Goal: Transaction & Acquisition: Purchase product/service

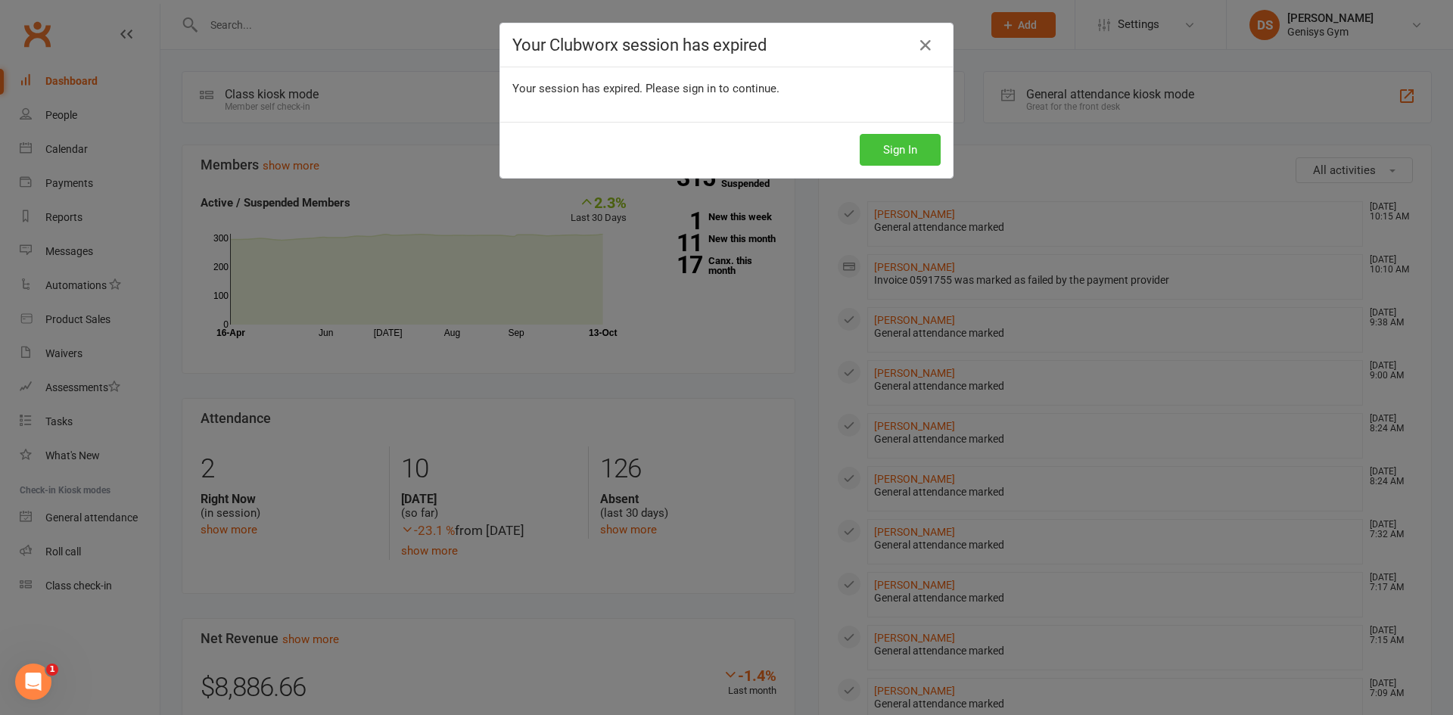
click at [876, 150] on button "Sign In" at bounding box center [900, 150] width 81 height 32
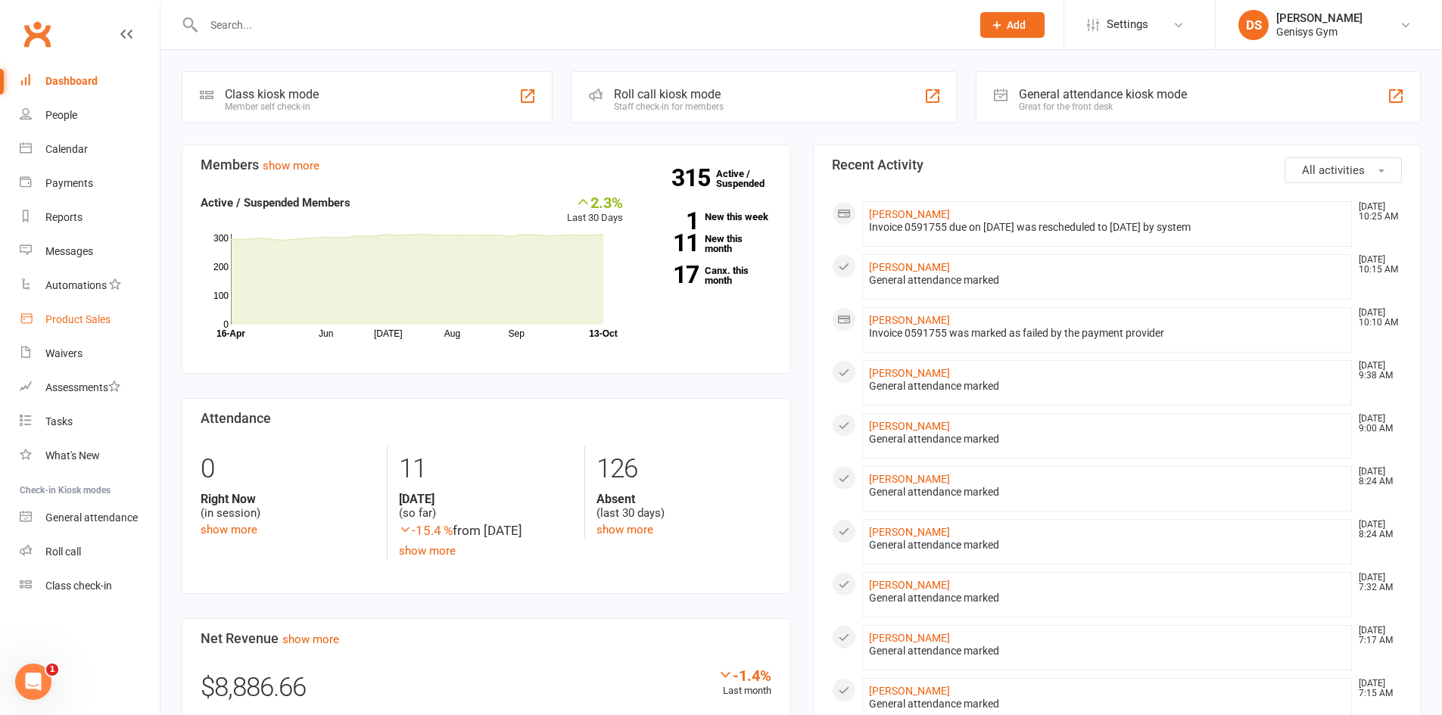
click at [86, 315] on div "Product Sales" at bounding box center [77, 319] width 65 height 12
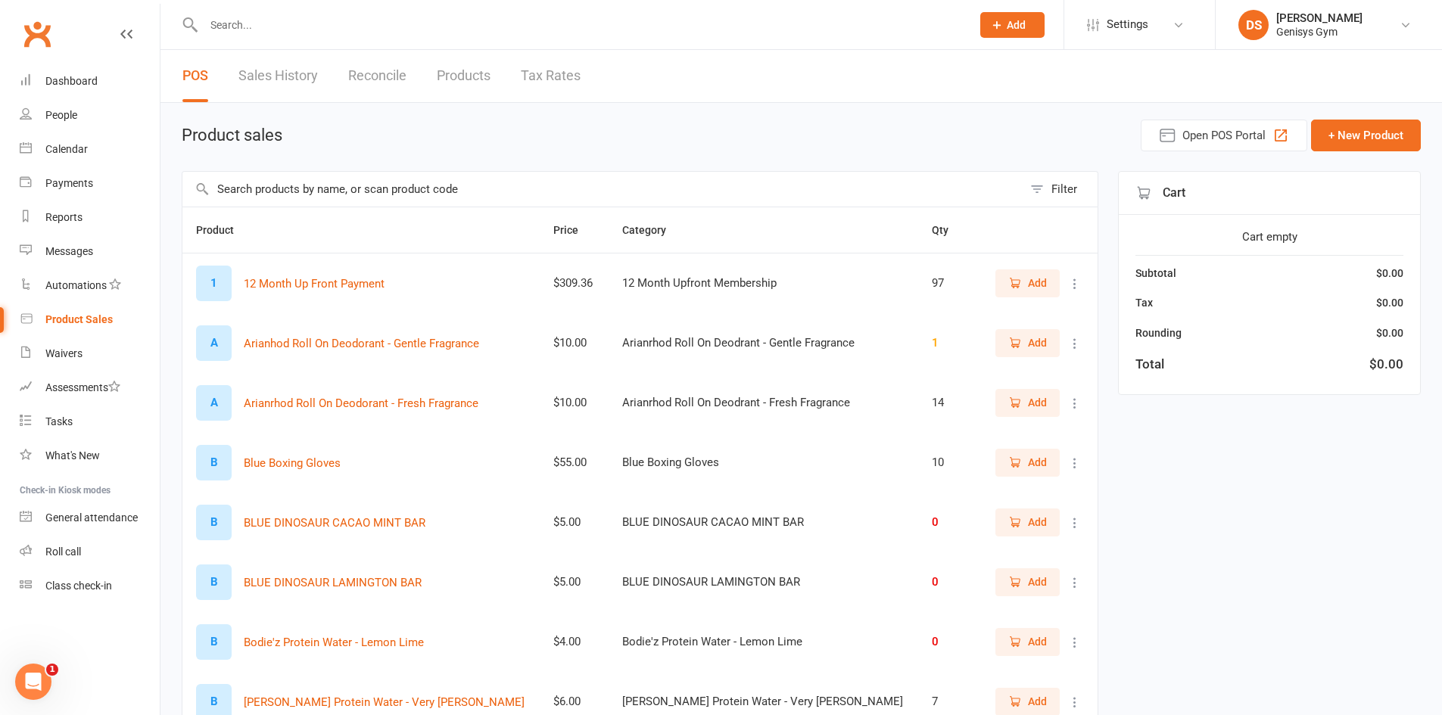
click at [257, 68] on link "Sales History" at bounding box center [277, 76] width 79 height 52
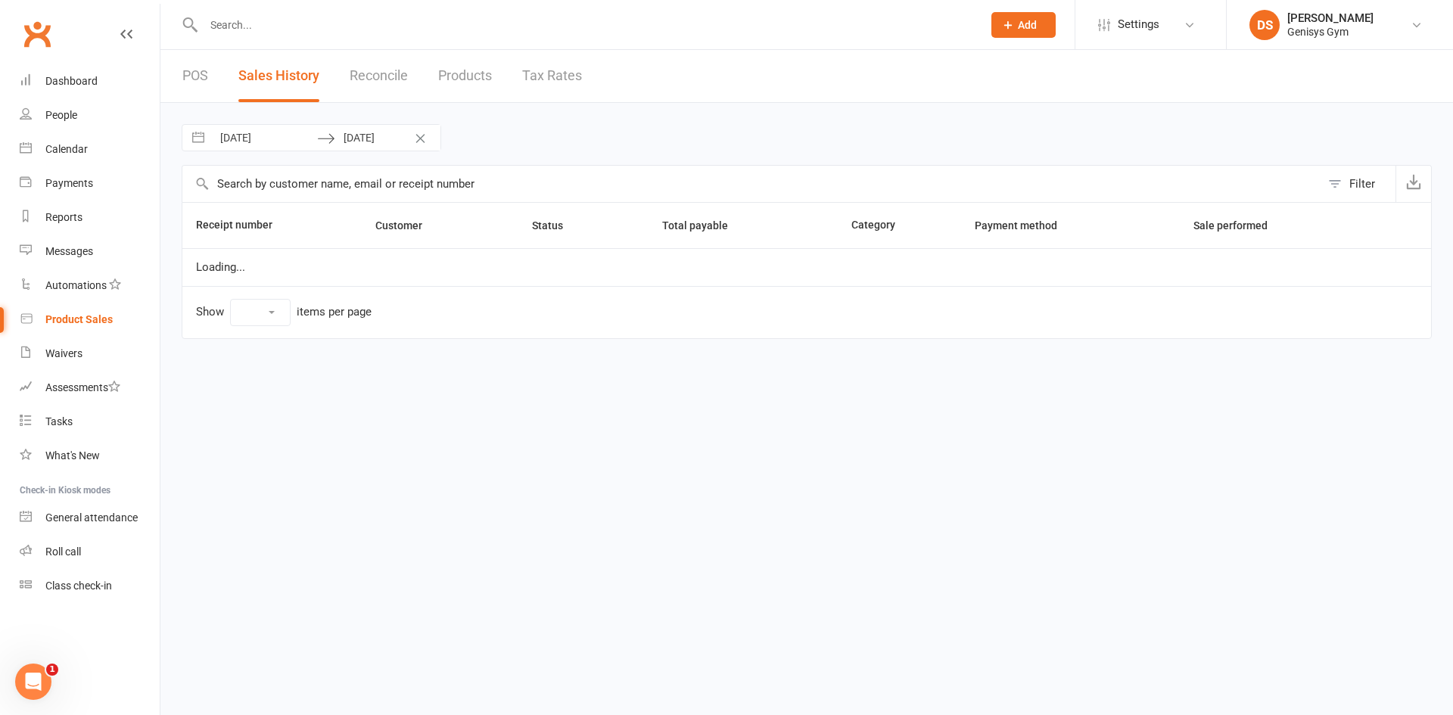
select select "25"
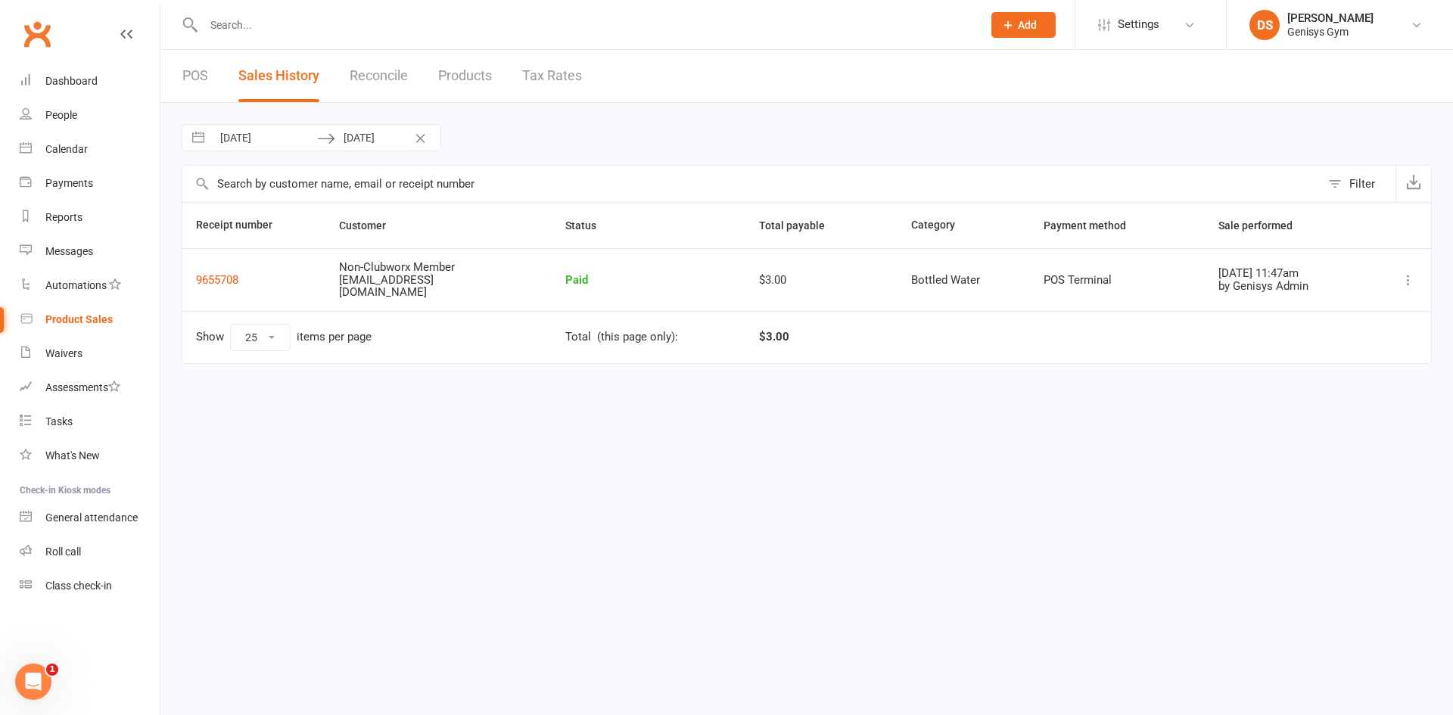
click at [1398, 282] on div at bounding box center [1400, 280] width 36 height 18
click at [1409, 285] on icon at bounding box center [1408, 279] width 15 height 15
click at [842, 298] on td "$3.00" at bounding box center [821, 279] width 152 height 63
click at [1401, 283] on icon at bounding box center [1408, 279] width 15 height 15
click at [1004, 394] on html "Prospect Member Non-attending contact Class / event Appointment Task Membership…" at bounding box center [726, 203] width 1453 height 406
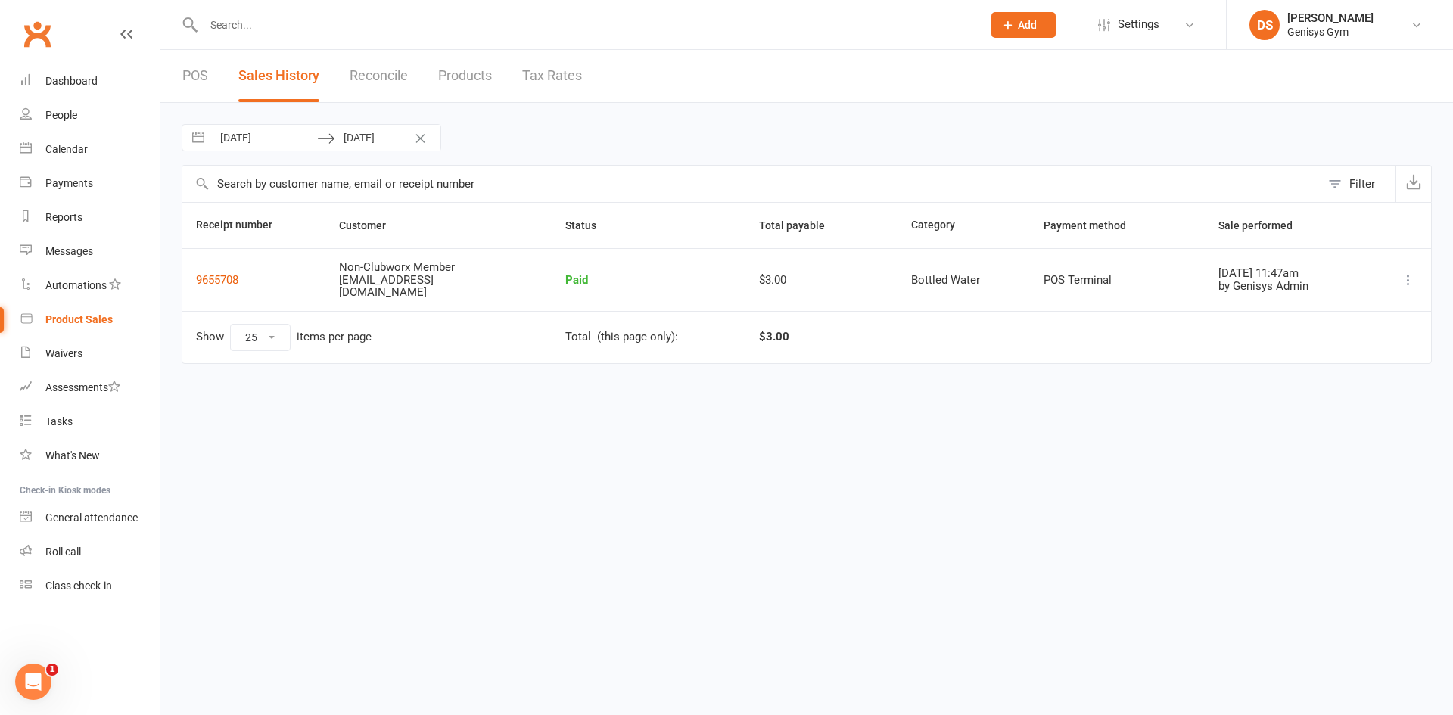
click at [1416, 278] on button at bounding box center [1408, 280] width 18 height 18
click at [1330, 364] on link "Remove sale" at bounding box center [1334, 370] width 163 height 30
drag, startPoint x: 84, startPoint y: 282, endPoint x: 92, endPoint y: 306, distance: 25.4
click at [84, 284] on div "Automations" at bounding box center [75, 285] width 61 height 12
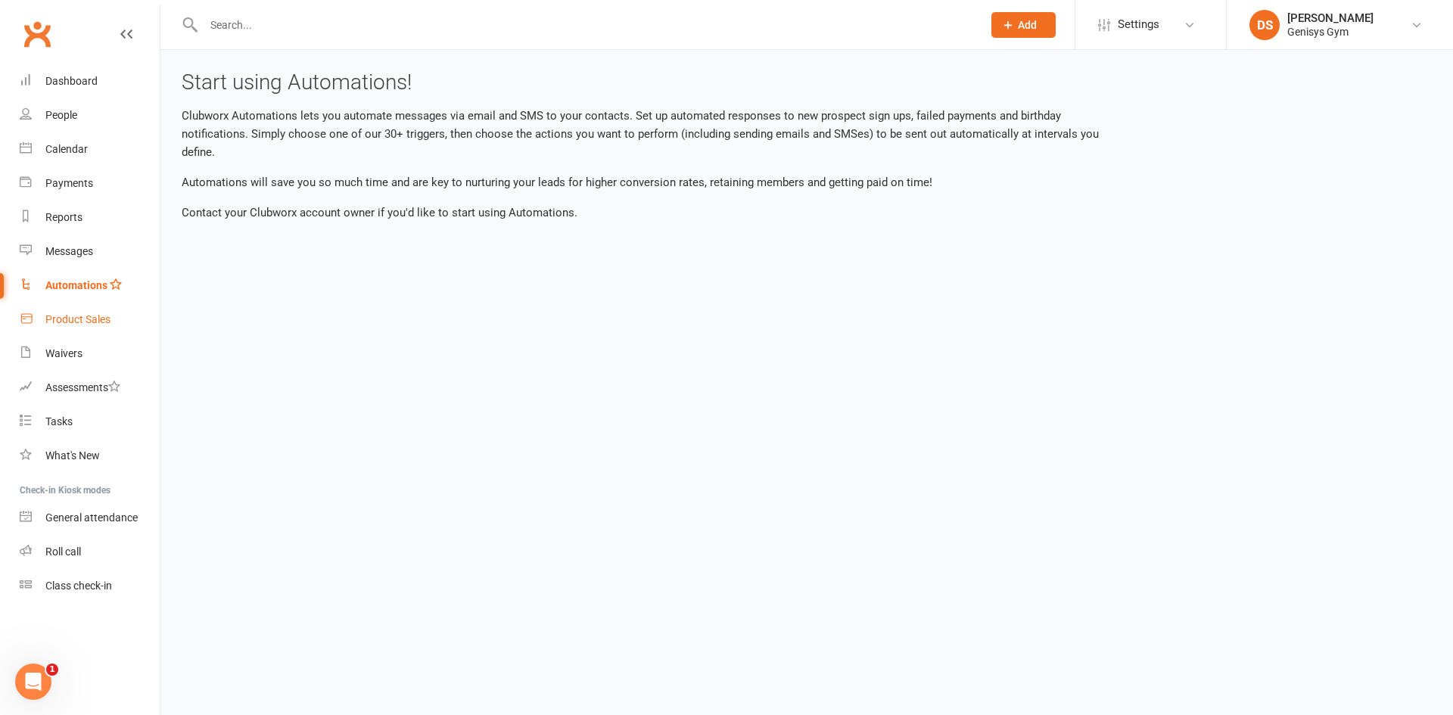
click at [94, 312] on link "Product Sales" at bounding box center [90, 320] width 140 height 34
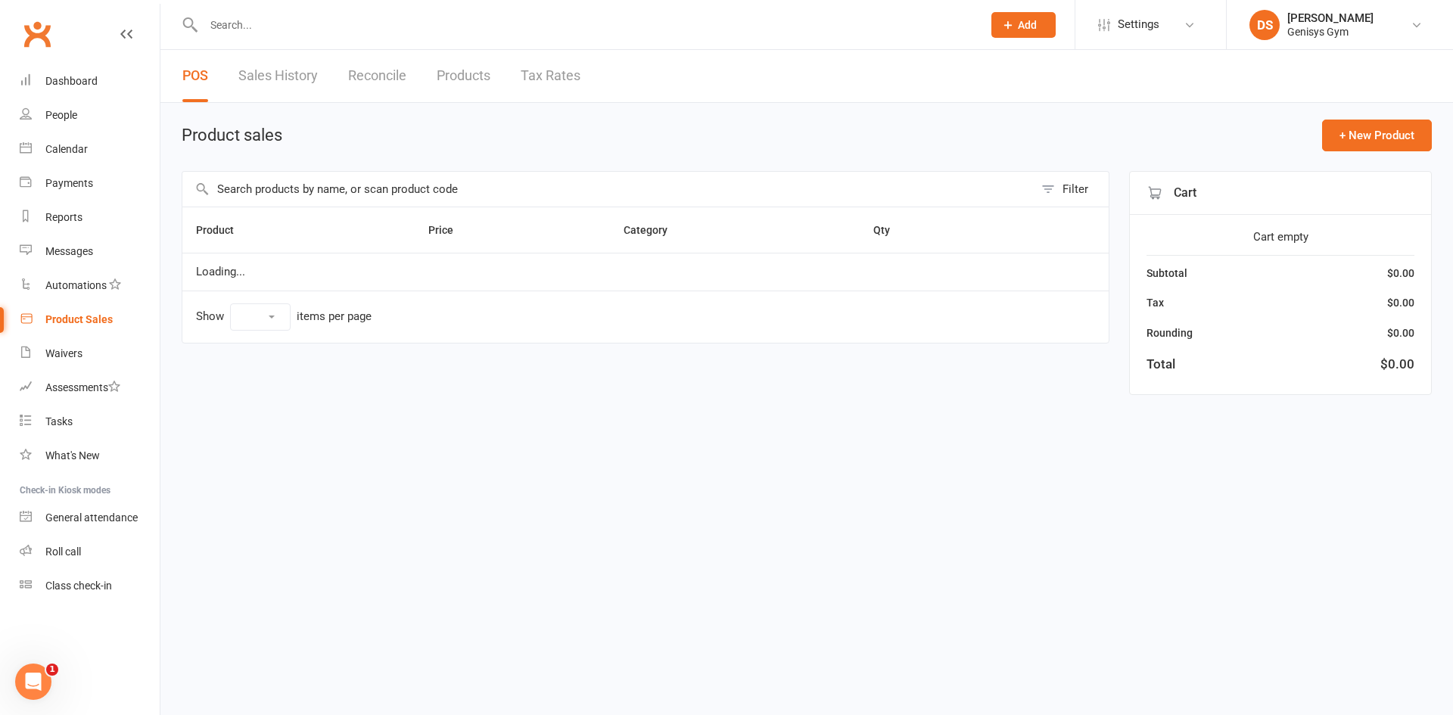
select select "10"
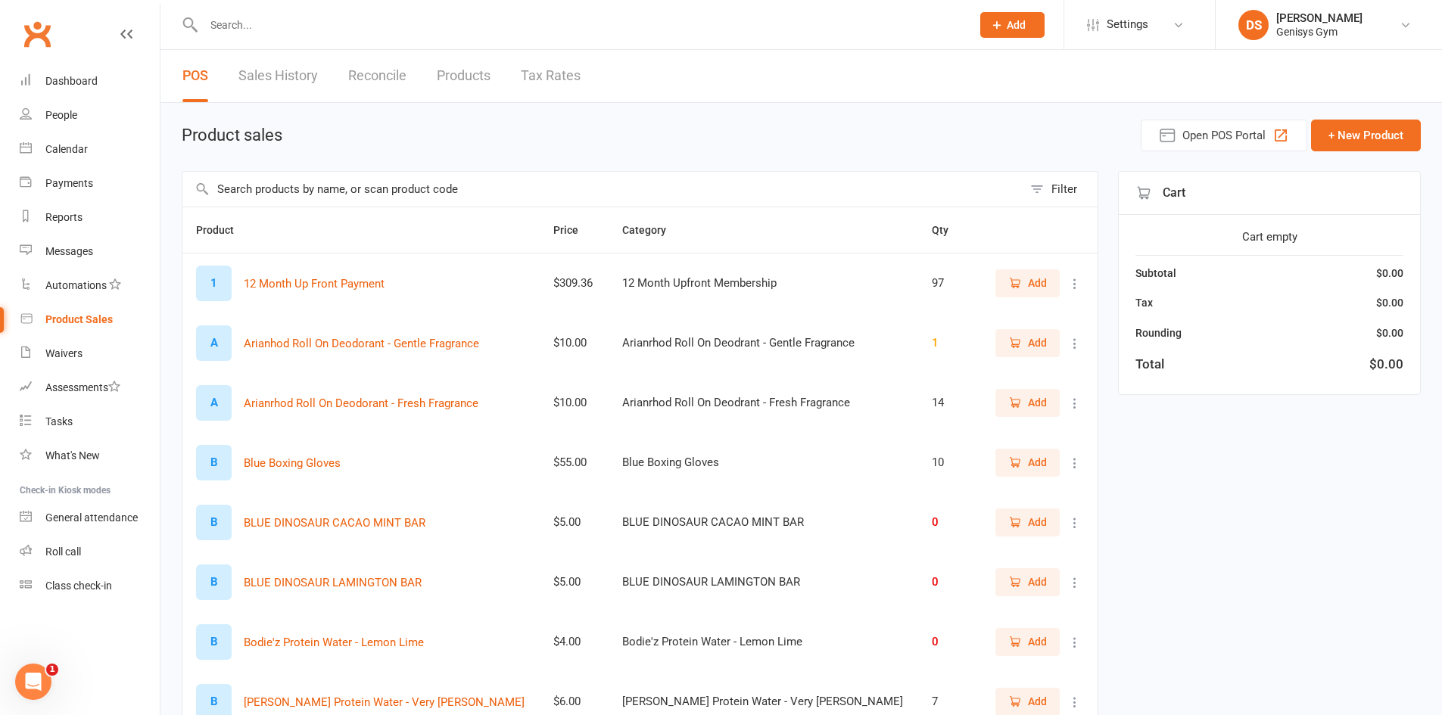
click at [288, 70] on link "Sales History" at bounding box center [277, 76] width 79 height 52
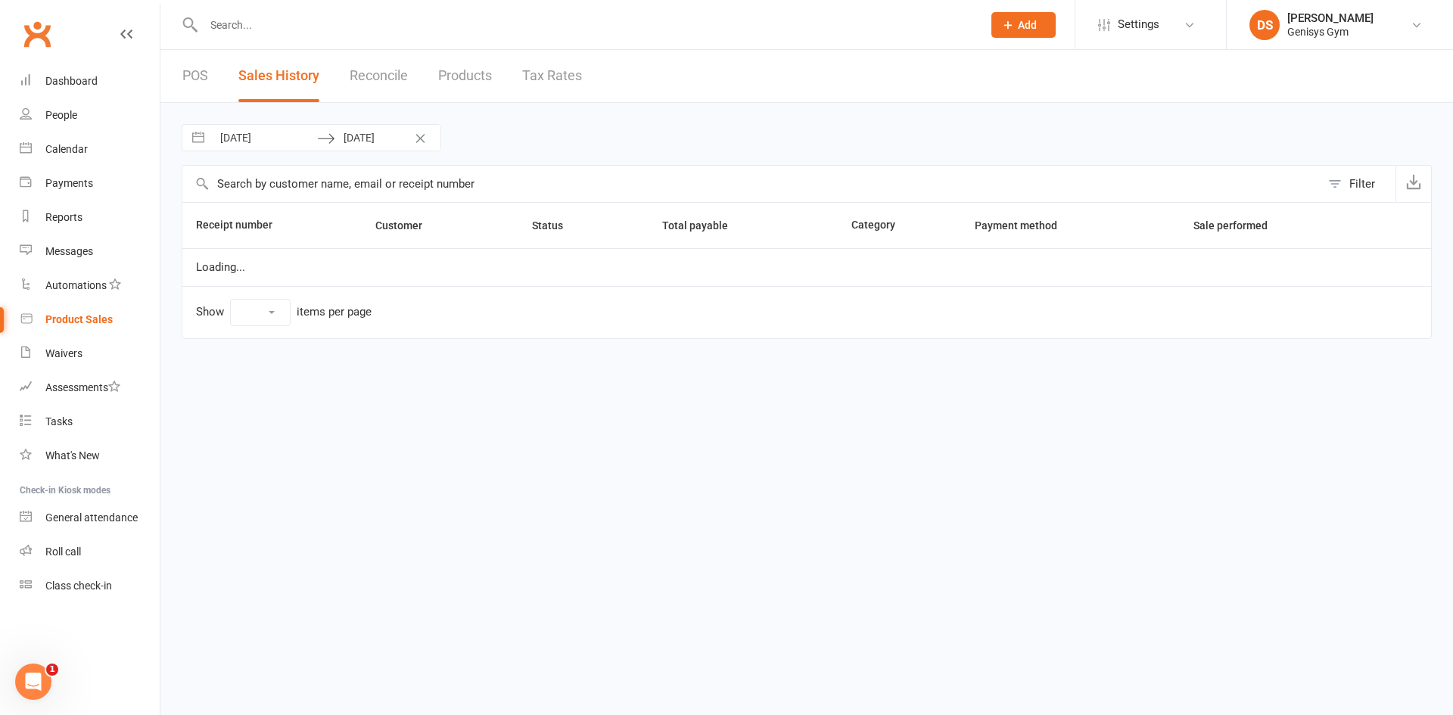
select select "25"
click at [201, 70] on link "POS" at bounding box center [195, 76] width 26 height 52
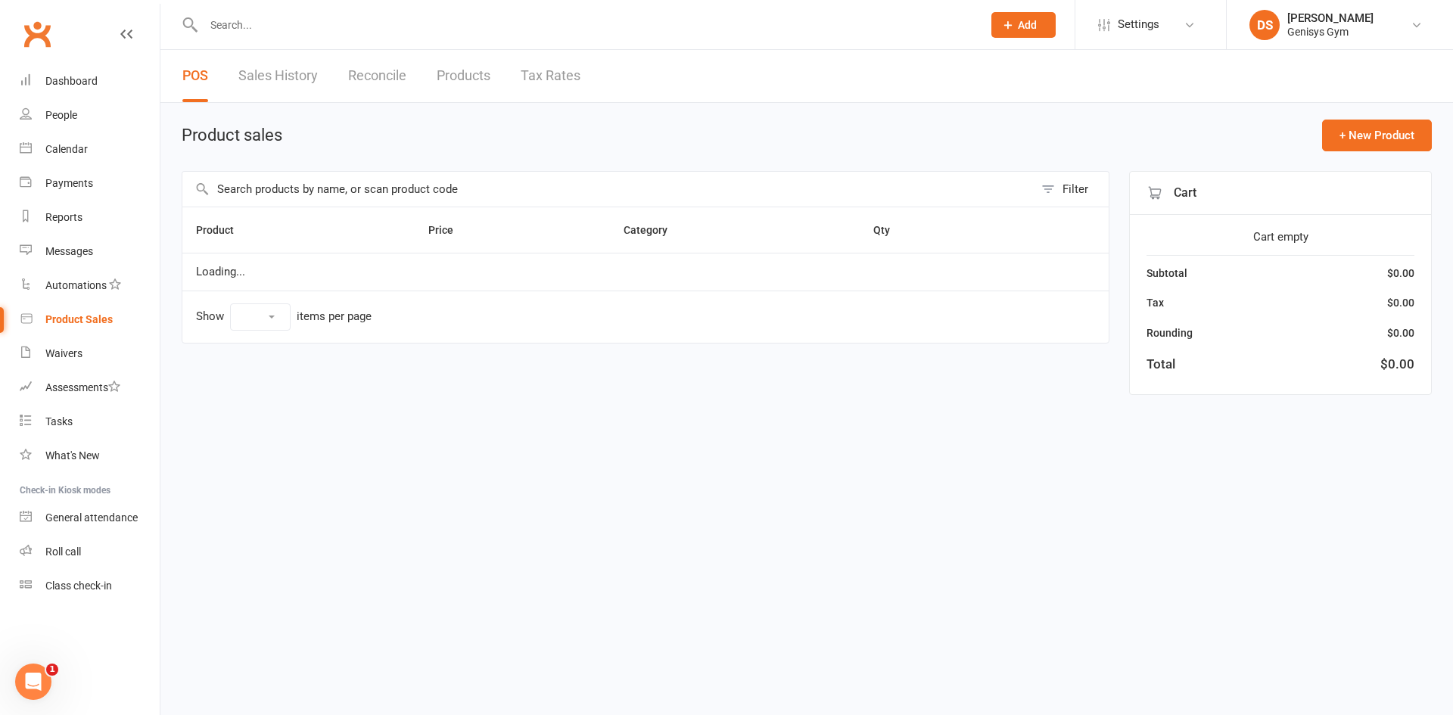
select select "10"
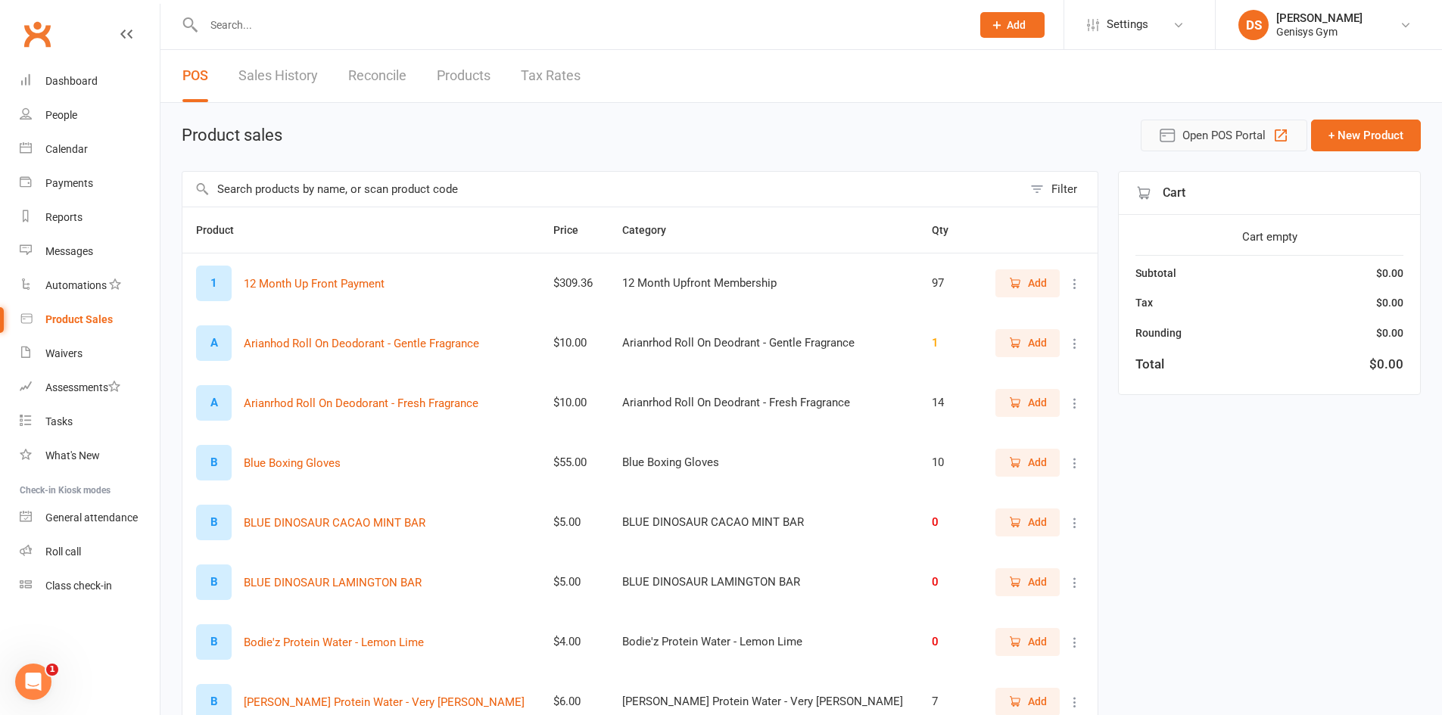
click at [1267, 136] on button "Open POS Portal" at bounding box center [1223, 136] width 166 height 32
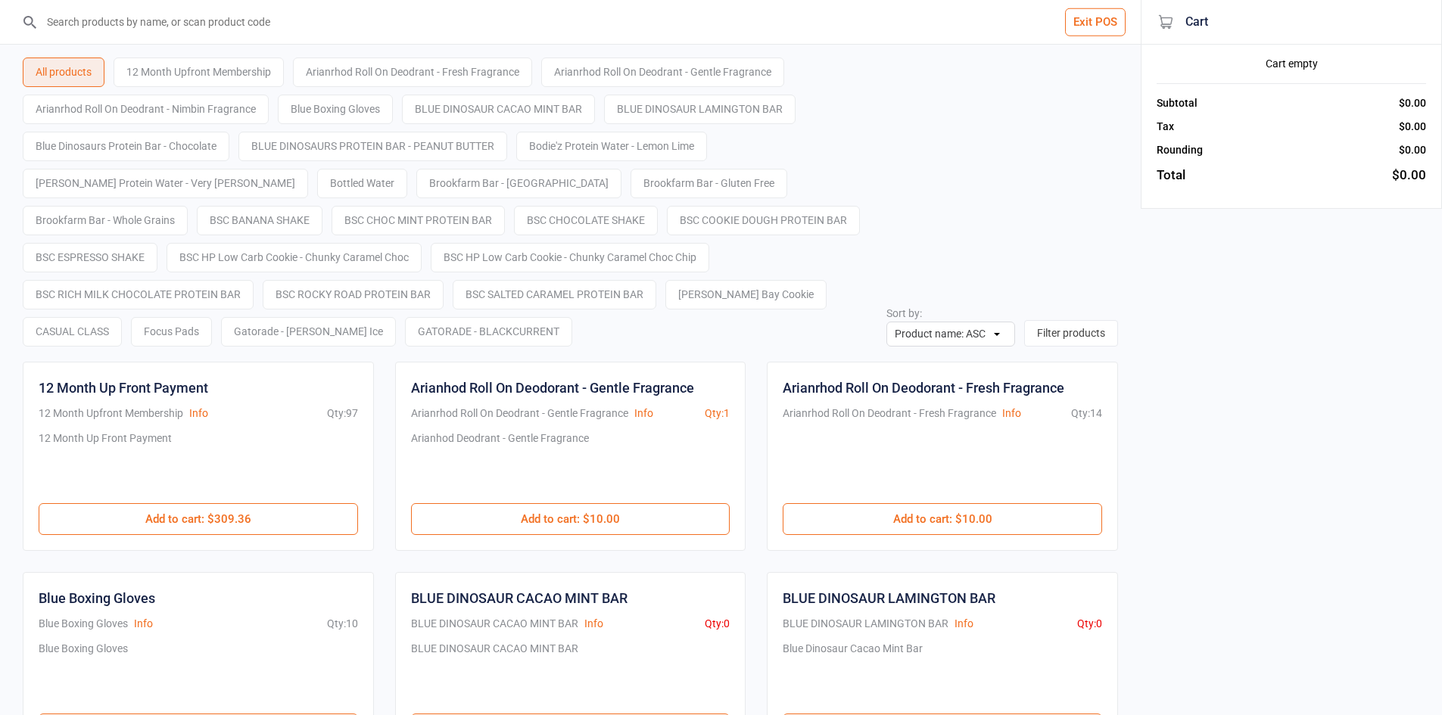
click at [617, 24] on input "search" at bounding box center [579, 22] width 1080 height 44
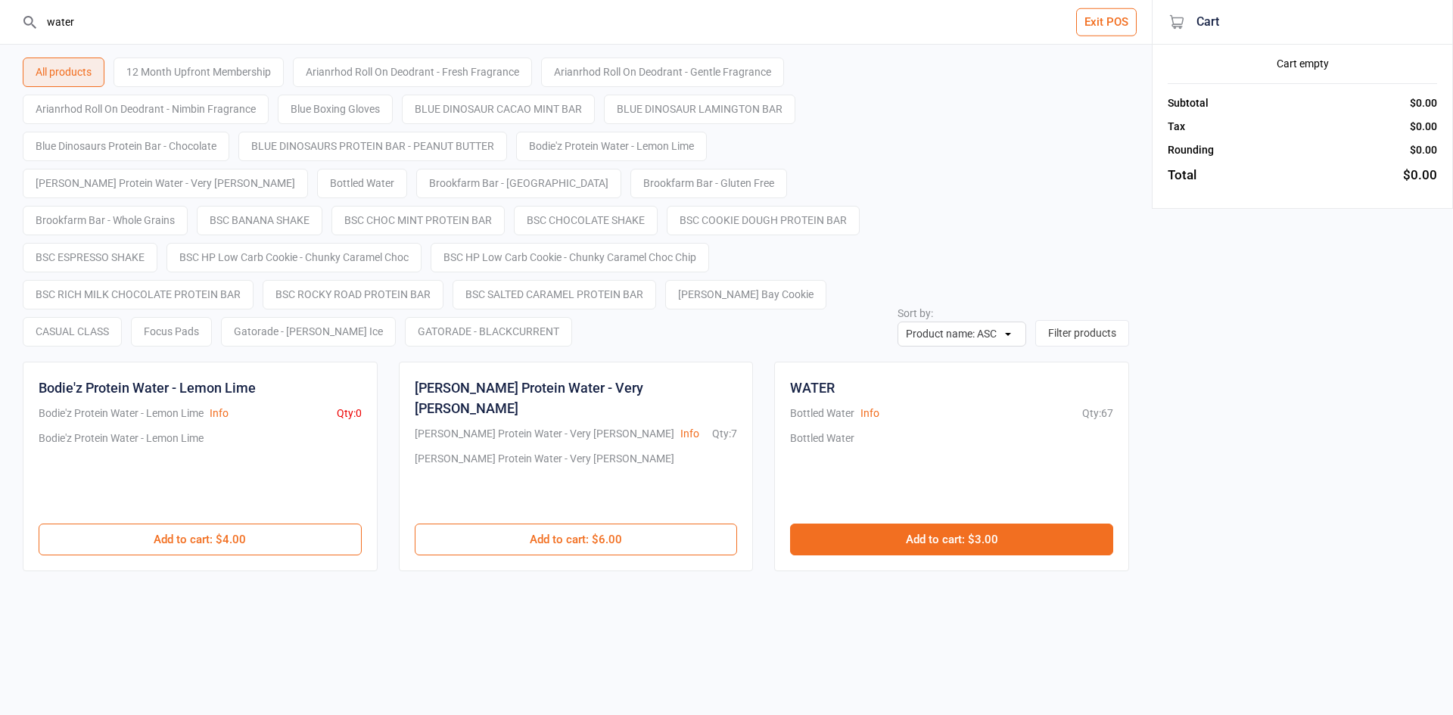
type input "water"
click at [981, 529] on button "Add to cart : $3.00" at bounding box center [951, 540] width 323 height 32
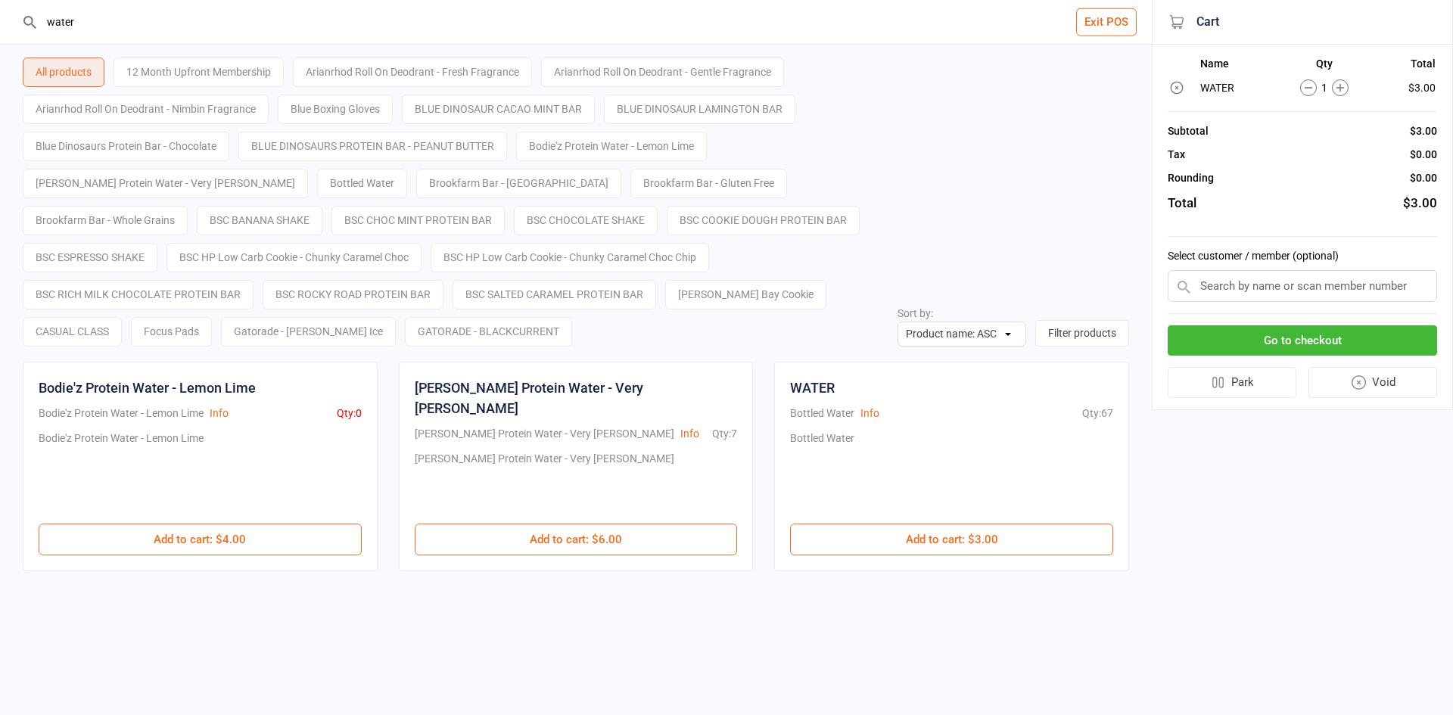
click at [1302, 343] on button "Go to checkout" at bounding box center [1302, 340] width 269 height 31
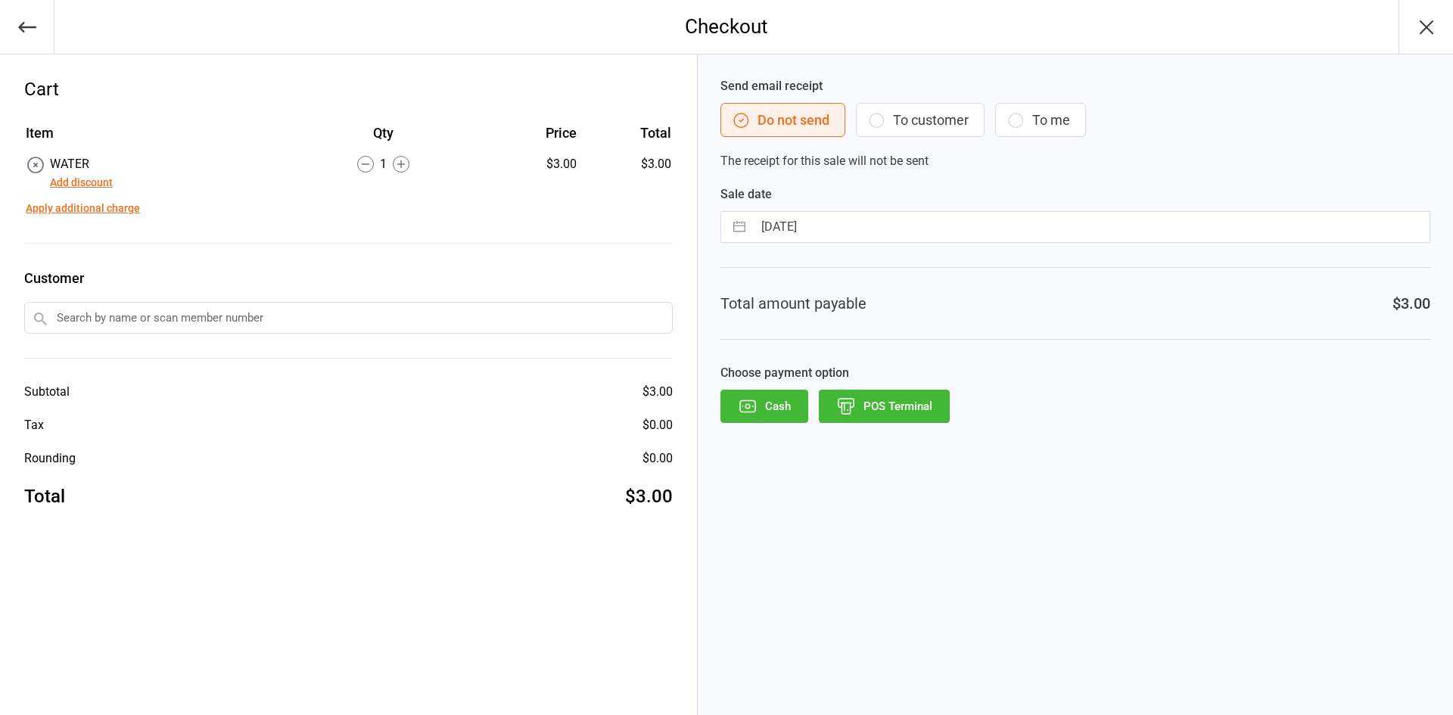
click at [760, 408] on button "Cash" at bounding box center [764, 406] width 88 height 33
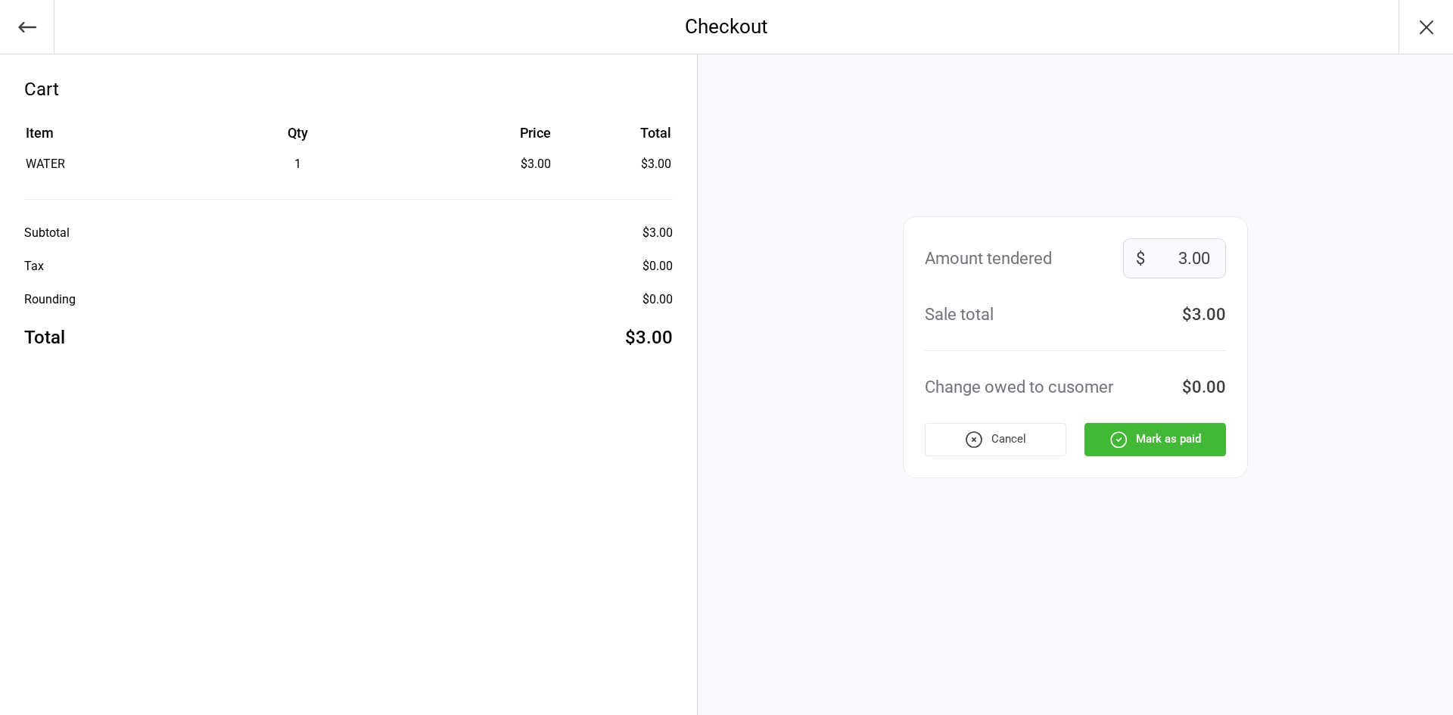
click at [1160, 436] on button "Mark as paid" at bounding box center [1155, 439] width 142 height 33
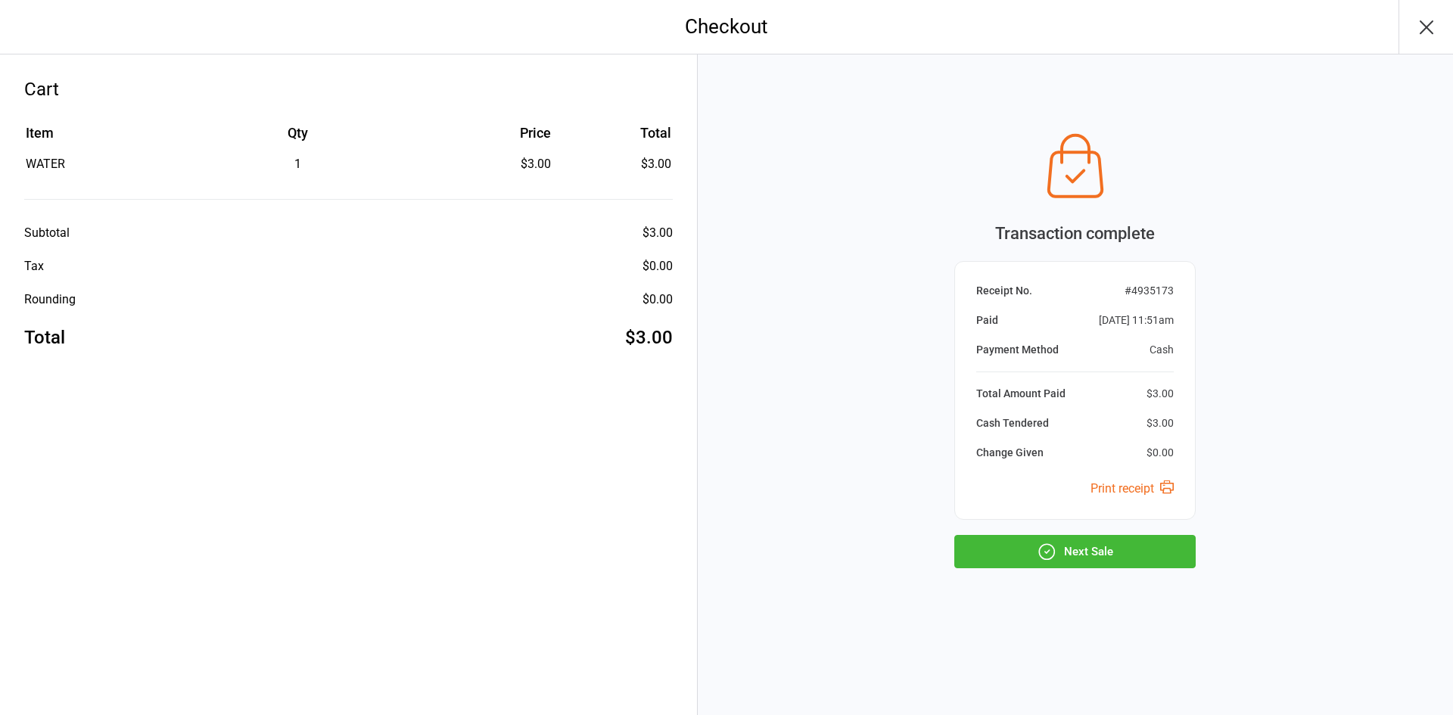
click at [1043, 547] on icon "button" at bounding box center [1047, 552] width 20 height 20
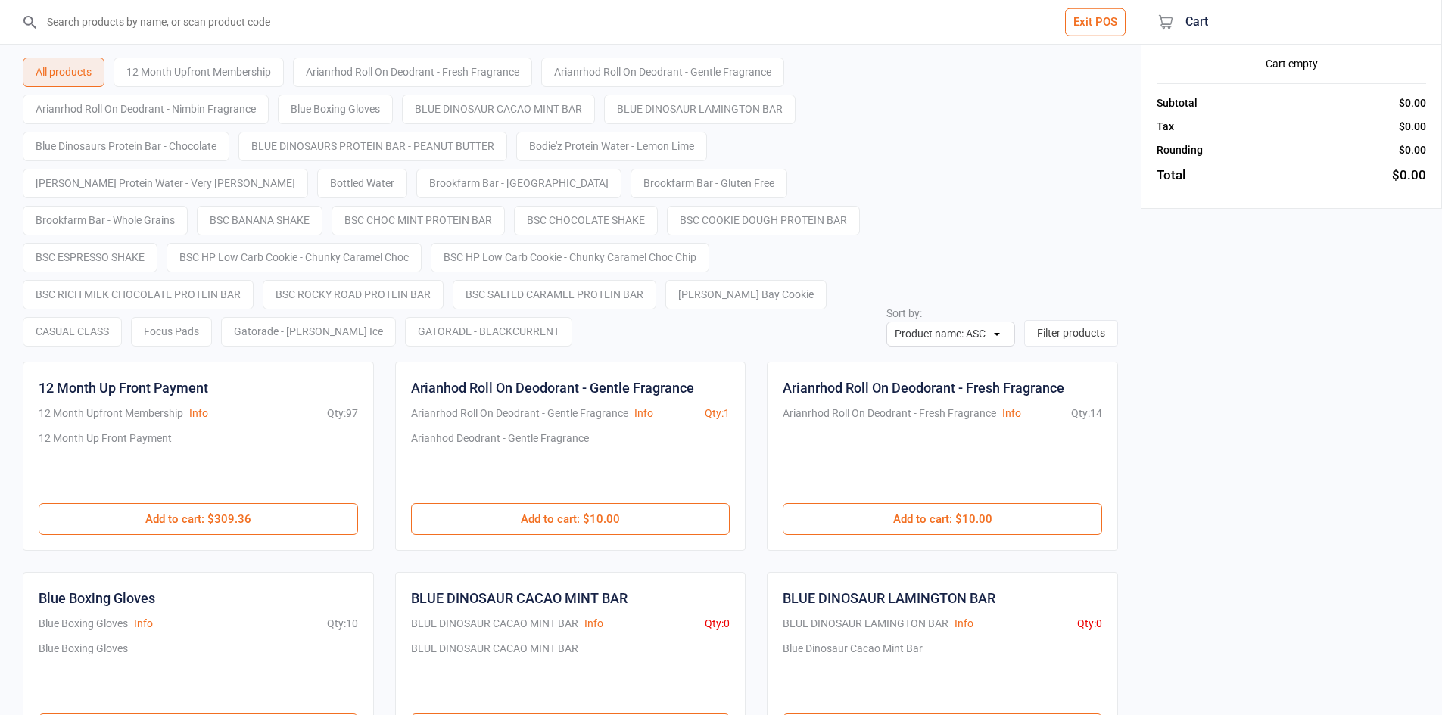
click at [1093, 32] on button "Exit POS" at bounding box center [1095, 22] width 61 height 28
